Goal: Navigation & Orientation: Find specific page/section

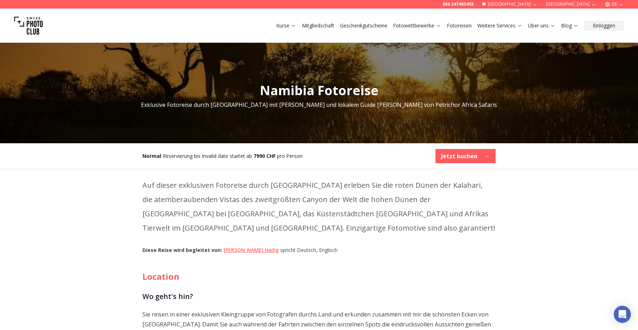
scroll to position [88, 0]
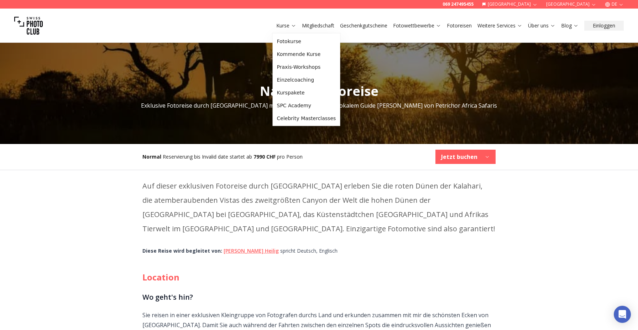
click at [284, 23] on link "Kurse" at bounding box center [286, 25] width 20 height 7
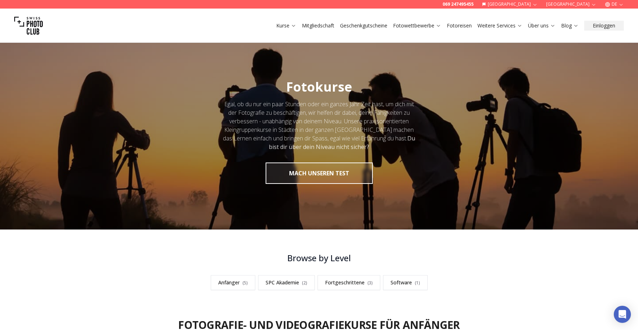
click at [453, 26] on link "Fotoreisen" at bounding box center [459, 25] width 25 height 7
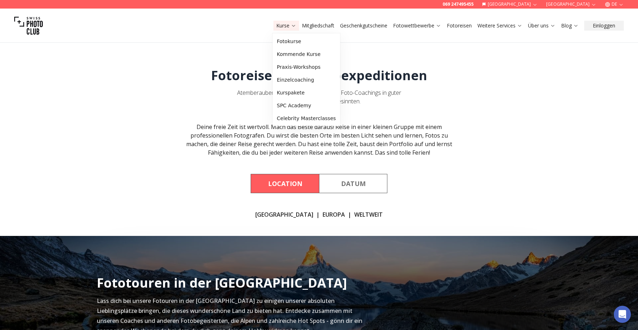
click at [287, 25] on link "Kurse" at bounding box center [286, 25] width 20 height 7
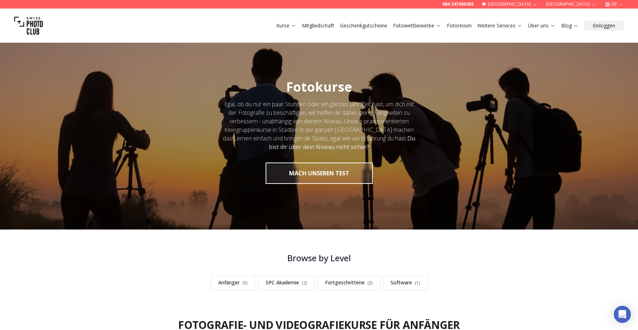
click at [325, 26] on link "Mitgliedschaft" at bounding box center [318, 25] width 32 height 7
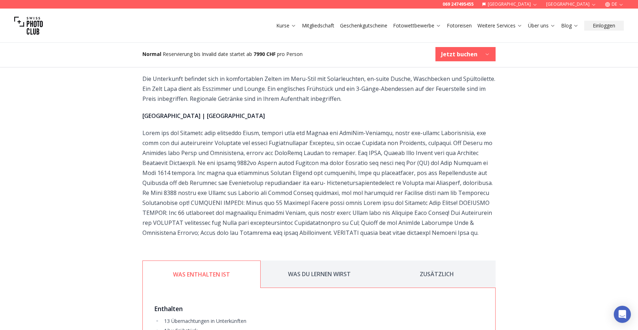
scroll to position [1836, 0]
